Goal: Find specific page/section: Find specific page/section

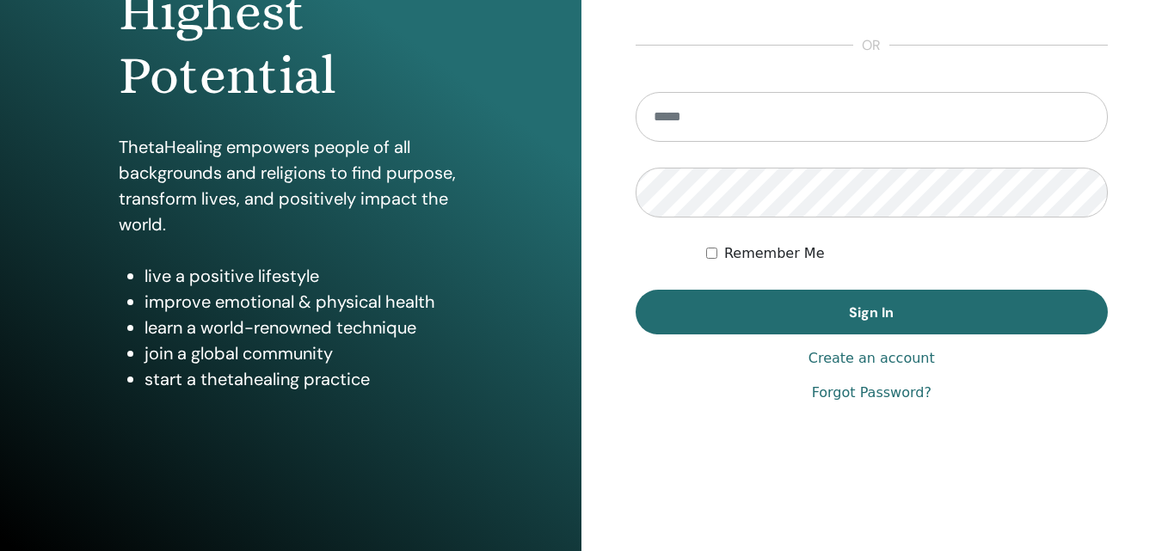
scroll to position [274, 0]
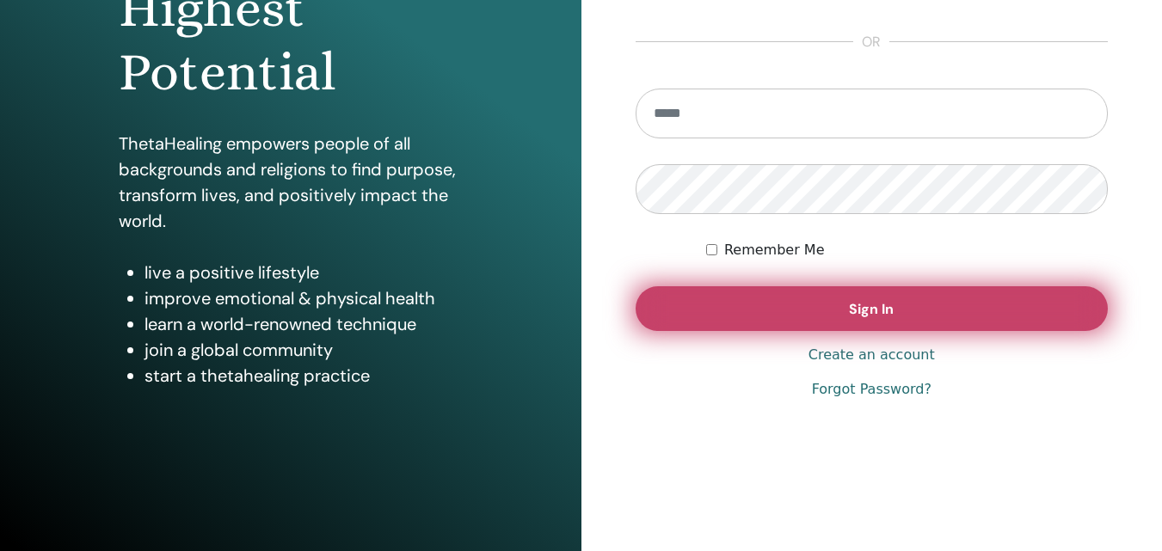
type input "**********"
click at [833, 318] on button "Sign In" at bounding box center [872, 308] width 473 height 45
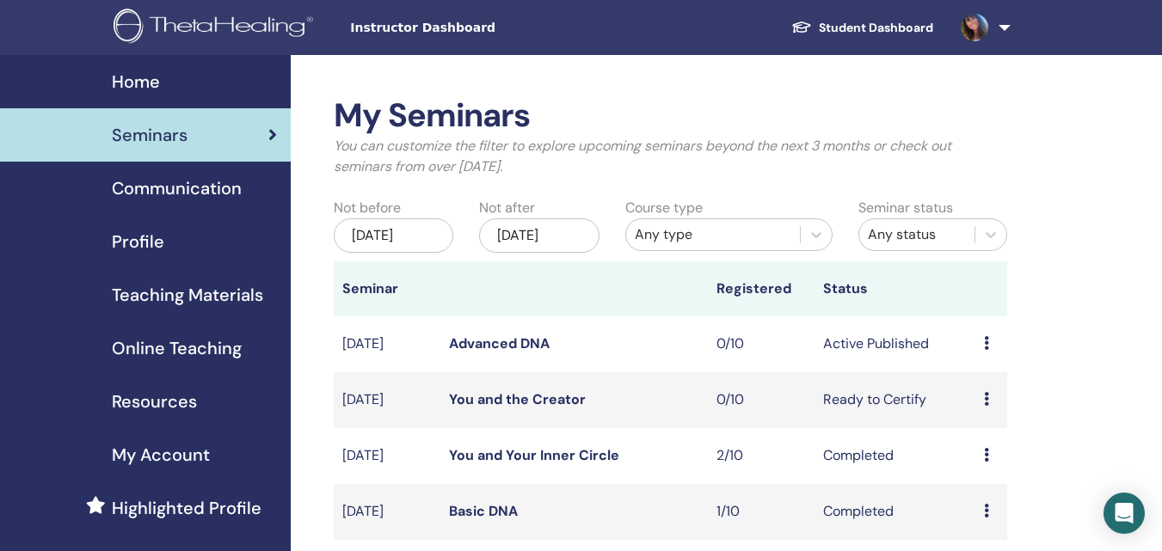
click at [987, 345] on icon at bounding box center [986, 343] width 5 height 14
click at [986, 356] on link "Preview" at bounding box center [981, 358] width 49 height 18
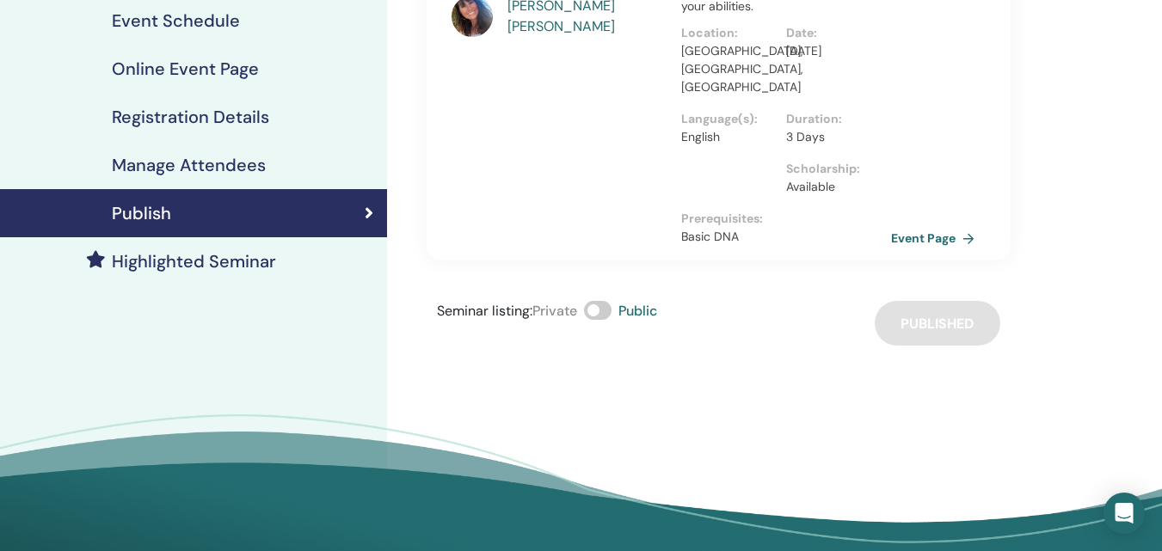
scroll to position [258, 0]
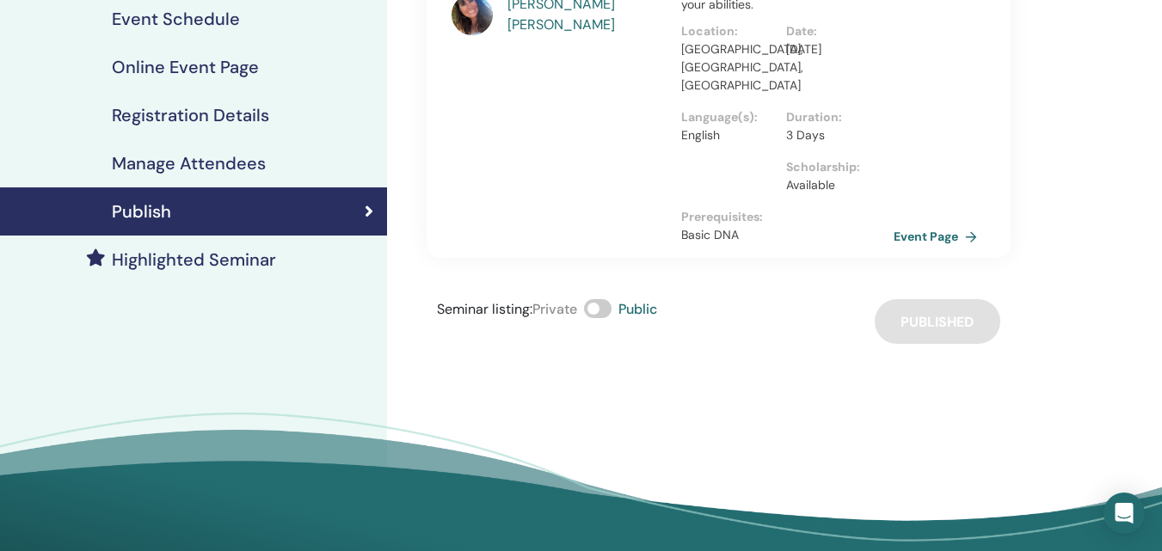
click at [927, 224] on link "Event Page" at bounding box center [939, 237] width 90 height 26
